Goal: Information Seeking & Learning: Learn about a topic

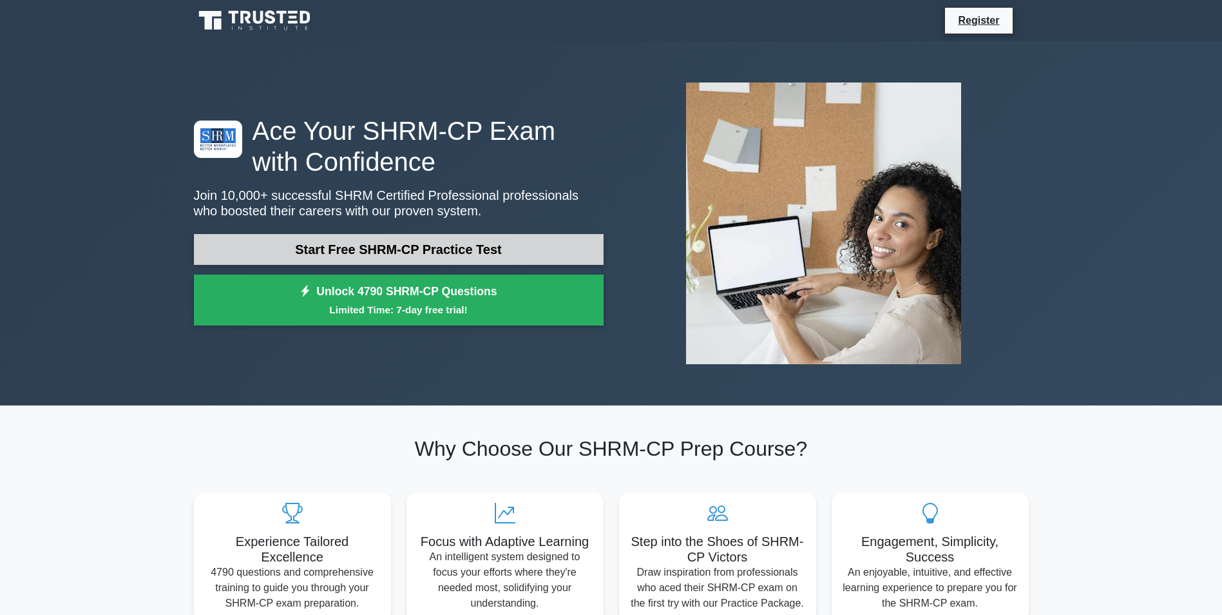
click at [465, 256] on link "Start Free SHRM-CP Practice Test" at bounding box center [399, 249] width 410 height 31
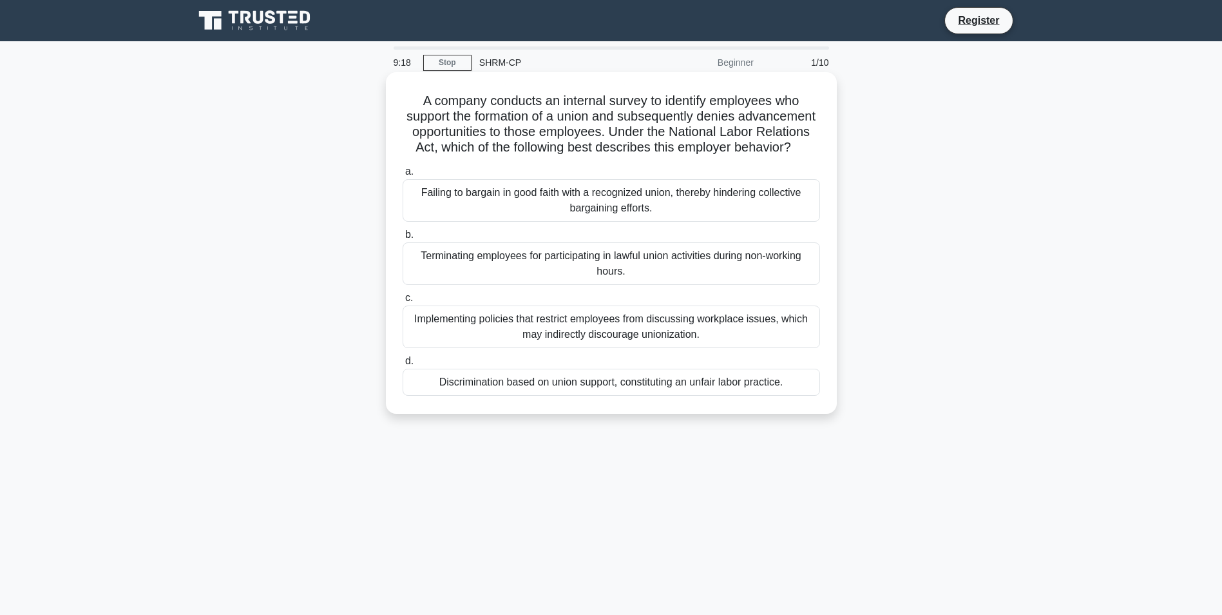
click at [595, 222] on div "Failing to bargain in good faith with a recognized union, thereby hindering col…" at bounding box center [611, 200] width 417 height 43
click at [403, 176] on input "a. Failing to bargain in good faith with a recognized union, thereby hindering …" at bounding box center [403, 172] width 0 height 8
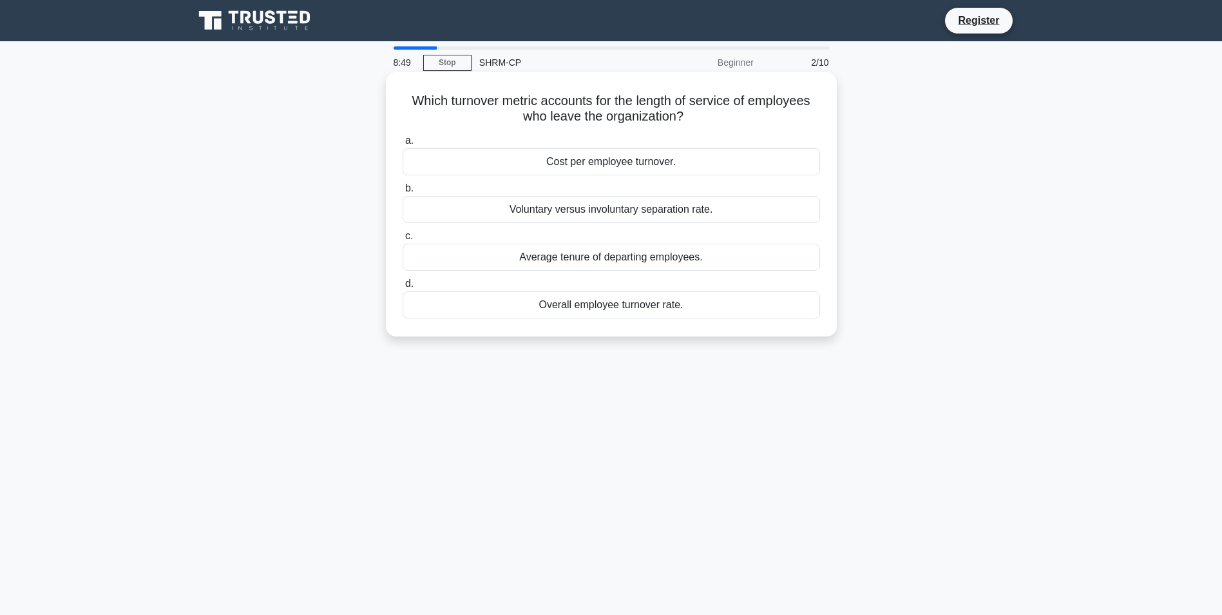
click at [651, 260] on div "Average tenure of departing employees." at bounding box center [611, 257] width 417 height 27
click at [403, 240] on input "c. Average tenure of departing employees." at bounding box center [403, 236] width 0 height 8
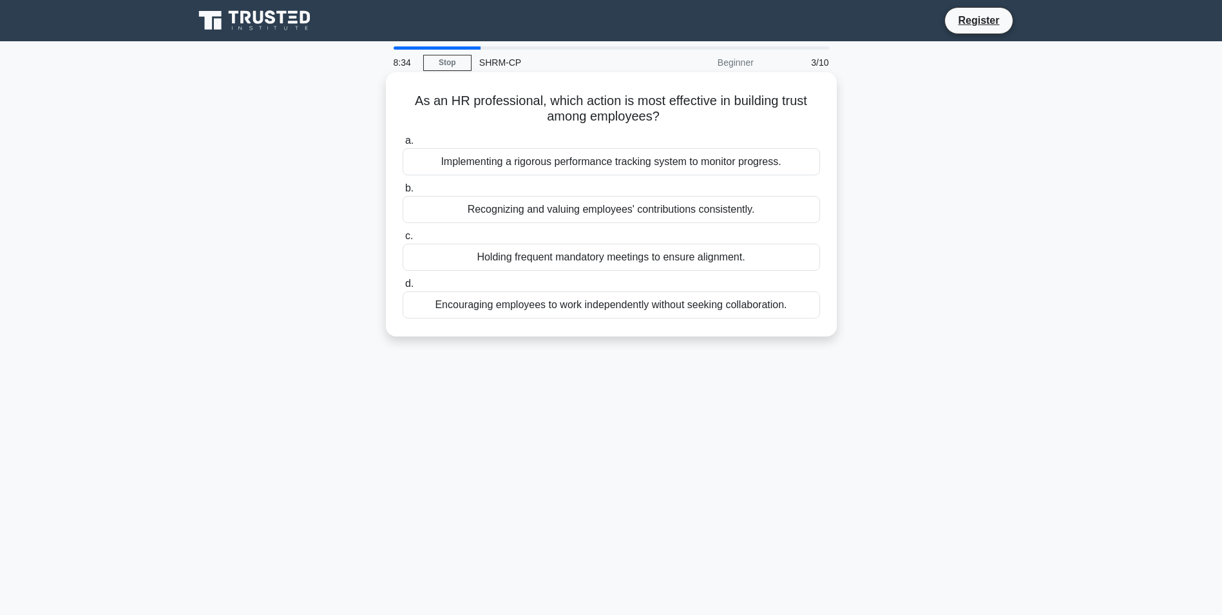
click at [631, 213] on div "Recognizing and valuing employees' contributions consistently." at bounding box center [611, 209] width 417 height 27
click at [403, 193] on input "b. Recognizing and valuing employees' contributions consistently." at bounding box center [403, 188] width 0 height 8
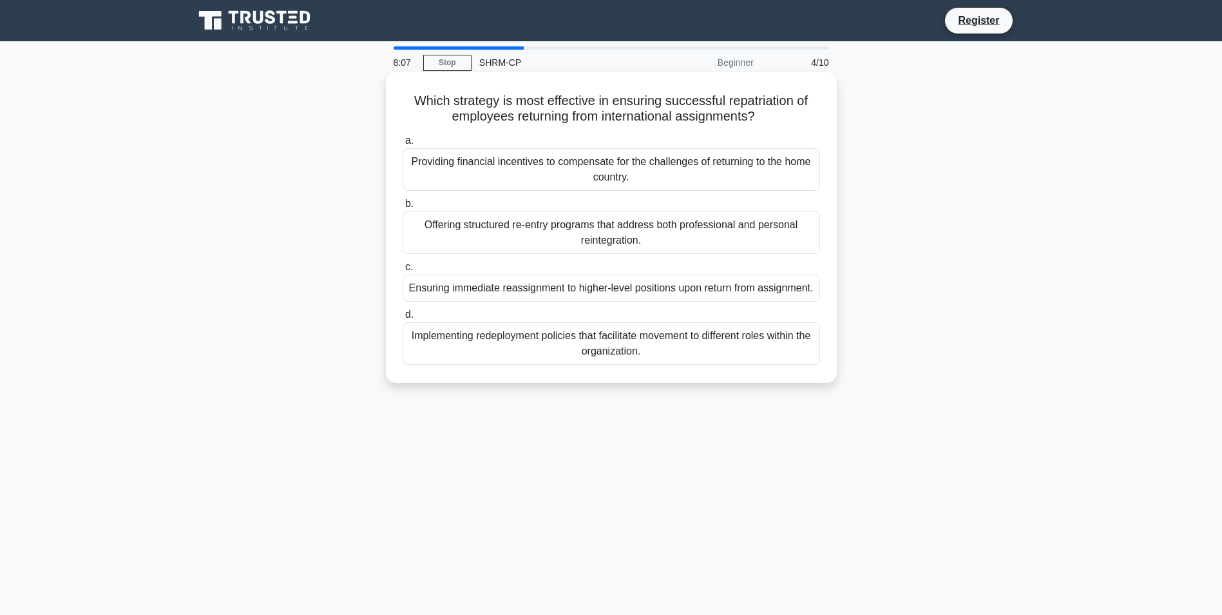
click at [630, 231] on div "Offering structured re-entry programs that address both professional and person…" at bounding box center [611, 232] width 417 height 43
click at [403, 208] on input "b. Offering structured re-entry programs that address both professional and per…" at bounding box center [403, 204] width 0 height 8
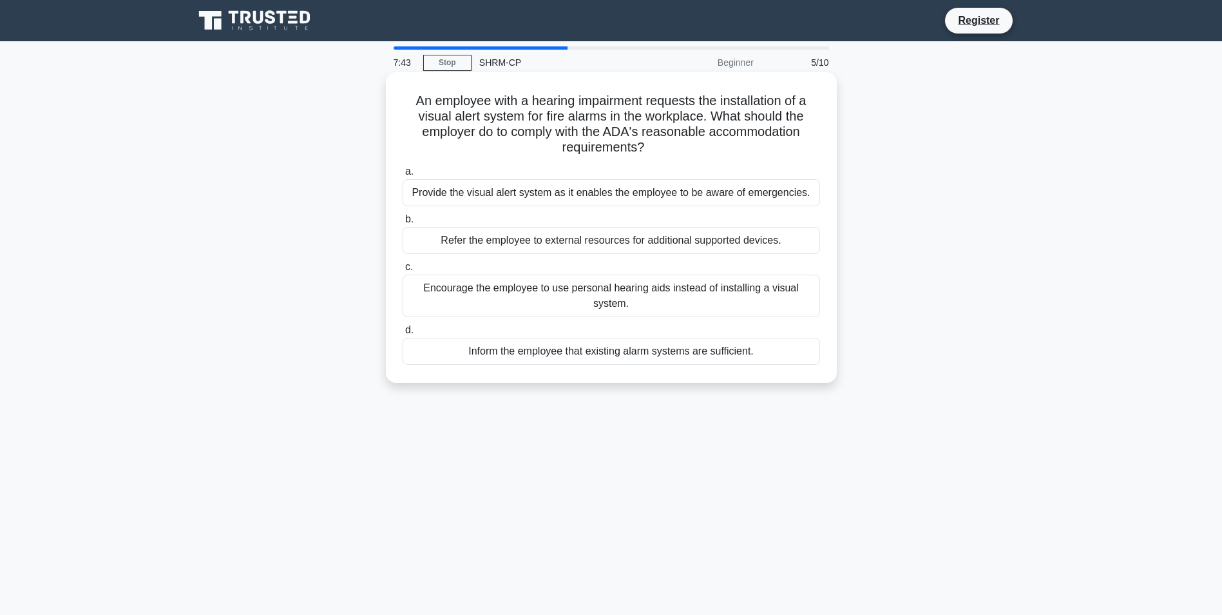
click at [672, 195] on div "Provide the visual alert system as it enables the employee to be aware of emerg…" at bounding box center [611, 192] width 417 height 27
click at [403, 176] on input "a. Provide the visual alert system as it enables the employee to be aware of em…" at bounding box center [403, 172] width 0 height 8
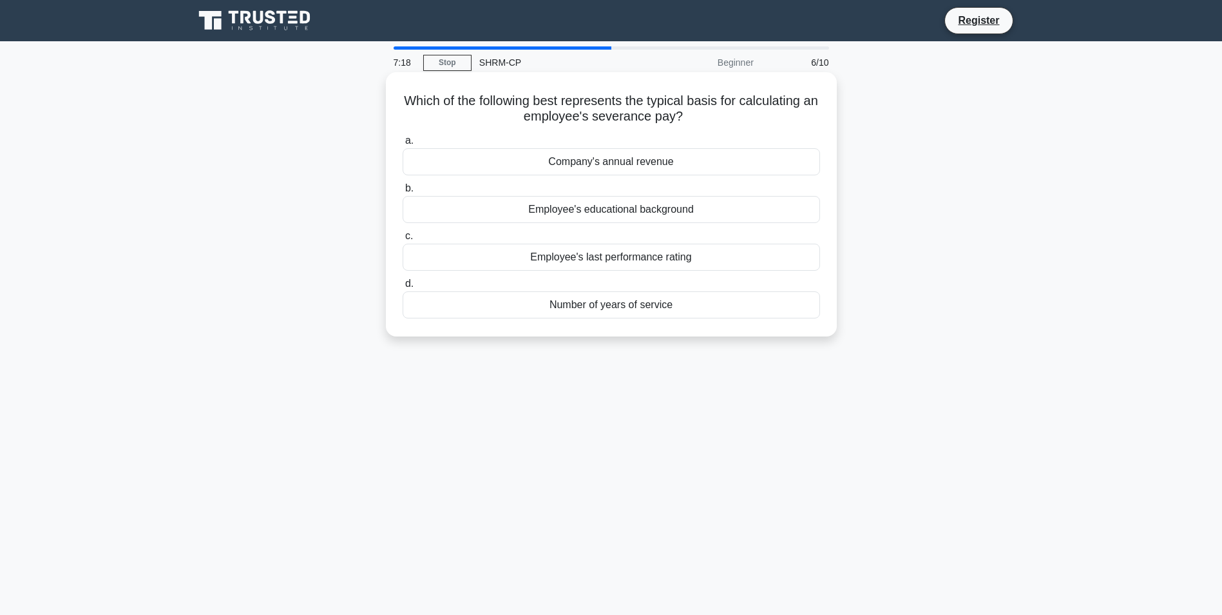
click at [672, 301] on div "Number of years of service" at bounding box center [611, 304] width 417 height 27
click at [403, 288] on input "d. Number of years of service" at bounding box center [403, 284] width 0 height 8
click at [652, 207] on div "E-learning modules" at bounding box center [611, 209] width 417 height 27
click at [403, 193] on input "b. E-learning modules" at bounding box center [403, 188] width 0 height 8
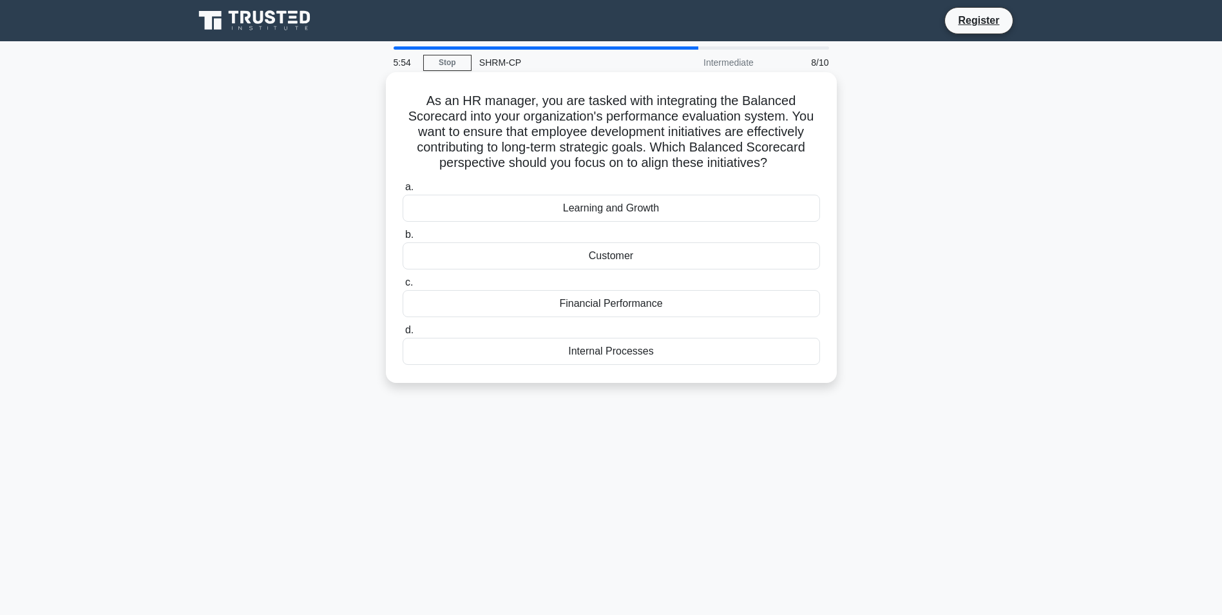
click at [642, 209] on div "Learning and Growth" at bounding box center [611, 208] width 417 height 27
click at [403, 191] on input "a. Learning and Growth" at bounding box center [403, 187] width 0 height 8
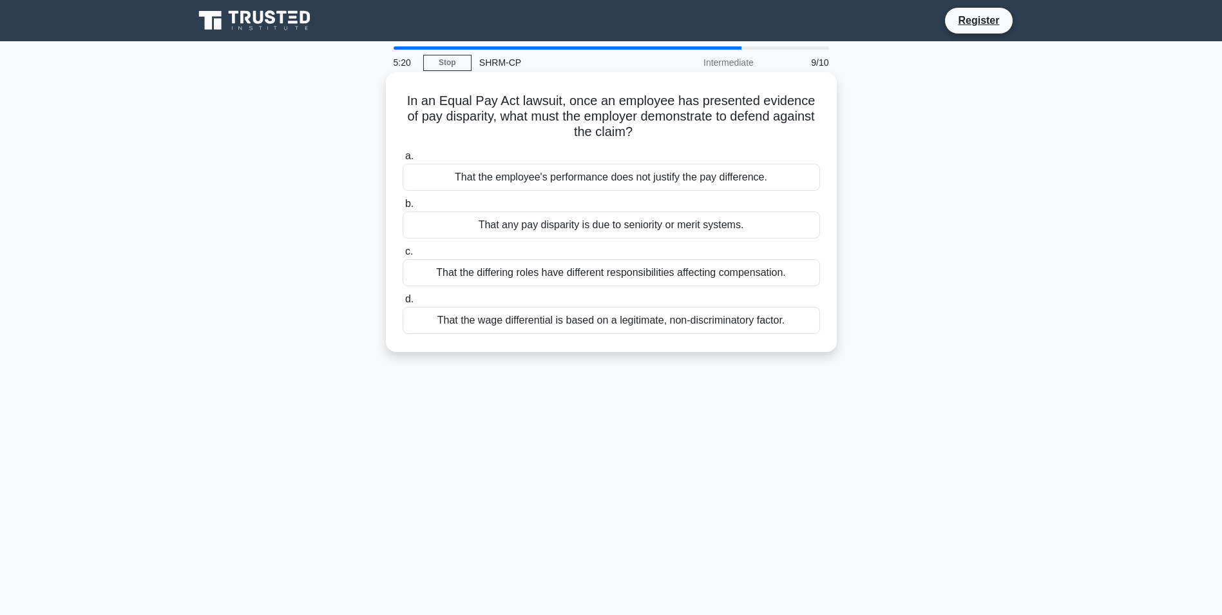
click at [594, 327] on div "That the wage differential is based on a legitimate, non-discriminatory factor." at bounding box center [611, 320] width 417 height 27
click at [403, 303] on input "d. That the wage differential is based on a legitimate, non-discriminatory fact…" at bounding box center [403, 299] width 0 height 8
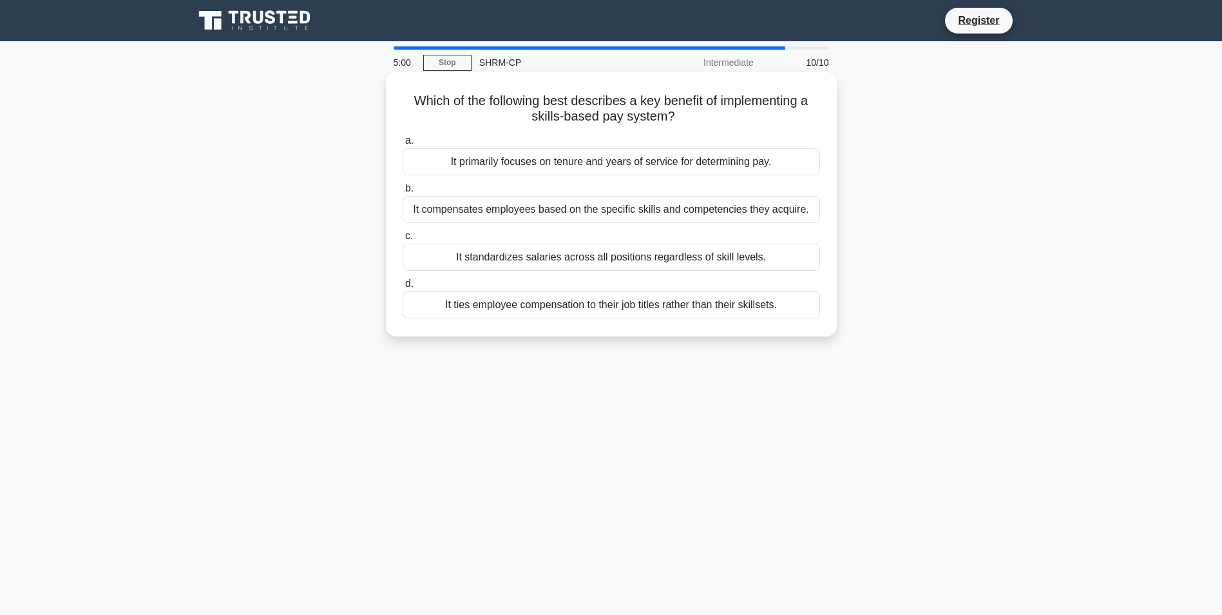
click at [579, 213] on div "It compensates employees based on the specific skills and competencies they acq…" at bounding box center [611, 209] width 417 height 27
click at [403, 193] on input "b. It compensates employees based on the specific skills and competencies they …" at bounding box center [403, 188] width 0 height 8
